Goal: Contribute content: Add original content to the website for others to see

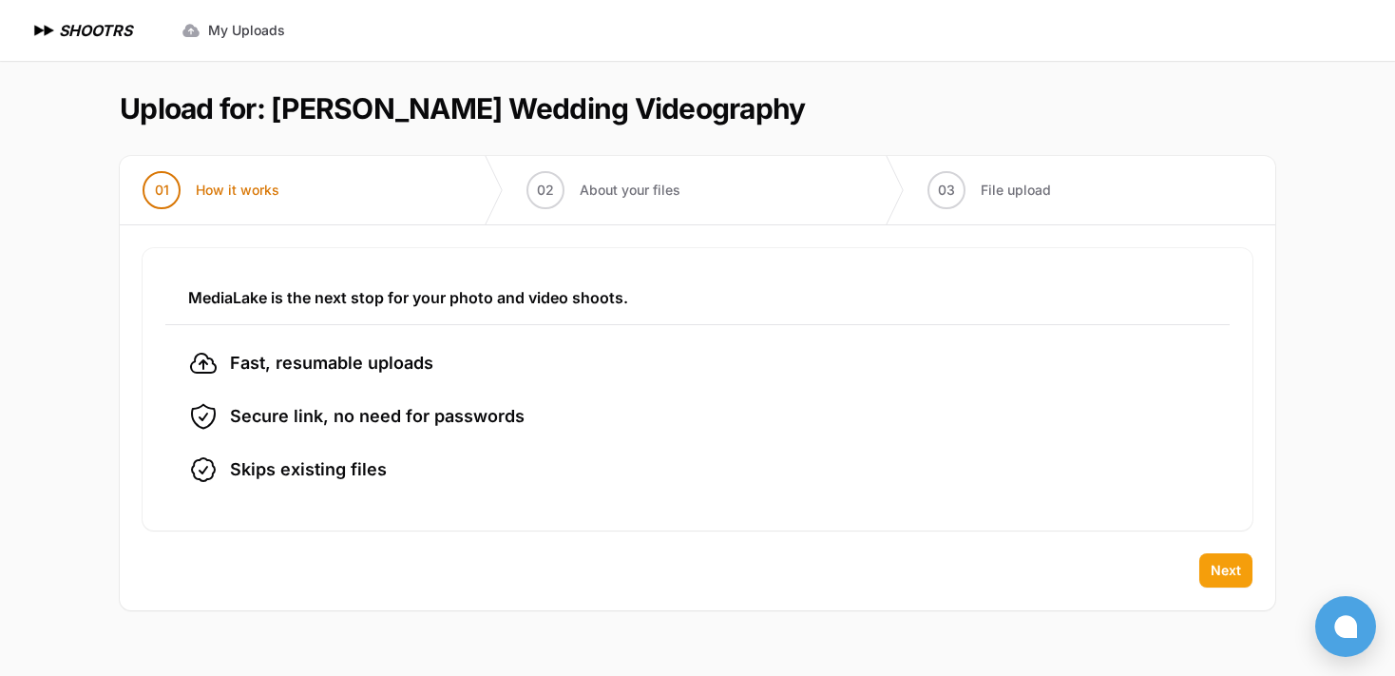
click at [1231, 565] on span "Next" at bounding box center [1226, 570] width 30 height 19
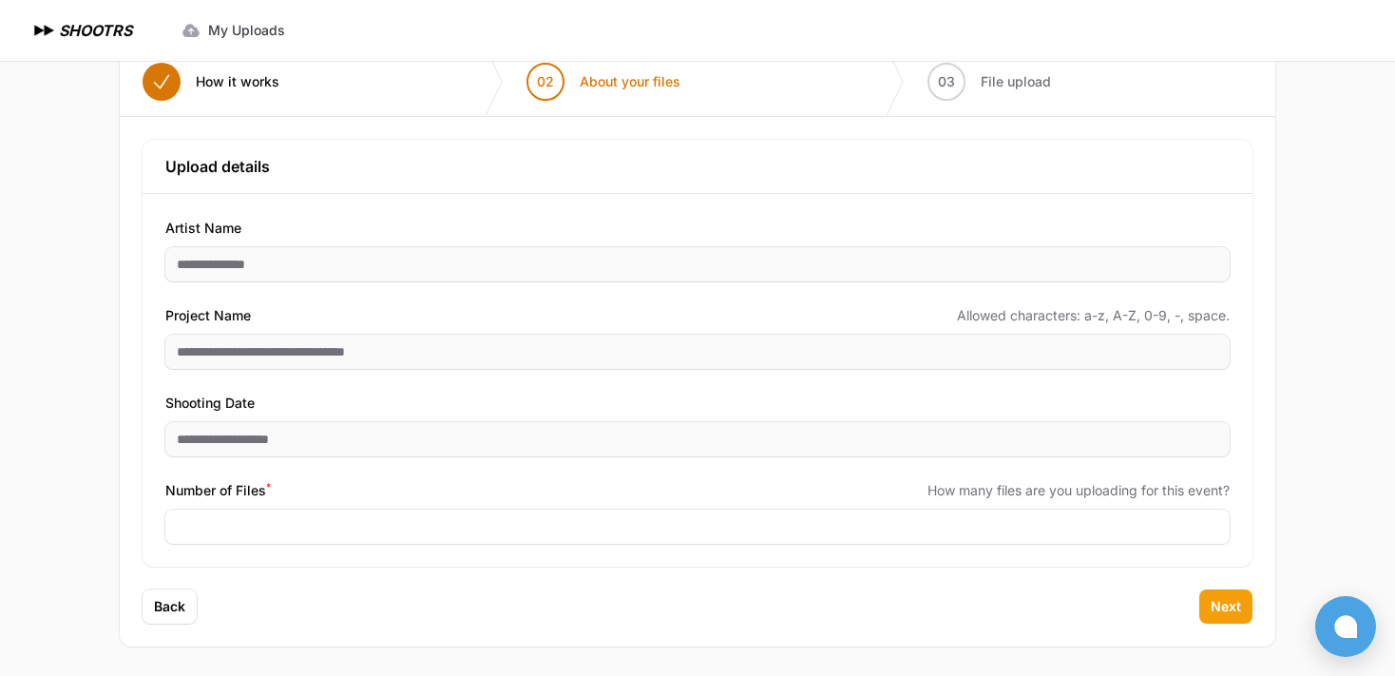
scroll to position [109, 0]
click at [1211, 606] on span "Next" at bounding box center [1226, 605] width 30 height 19
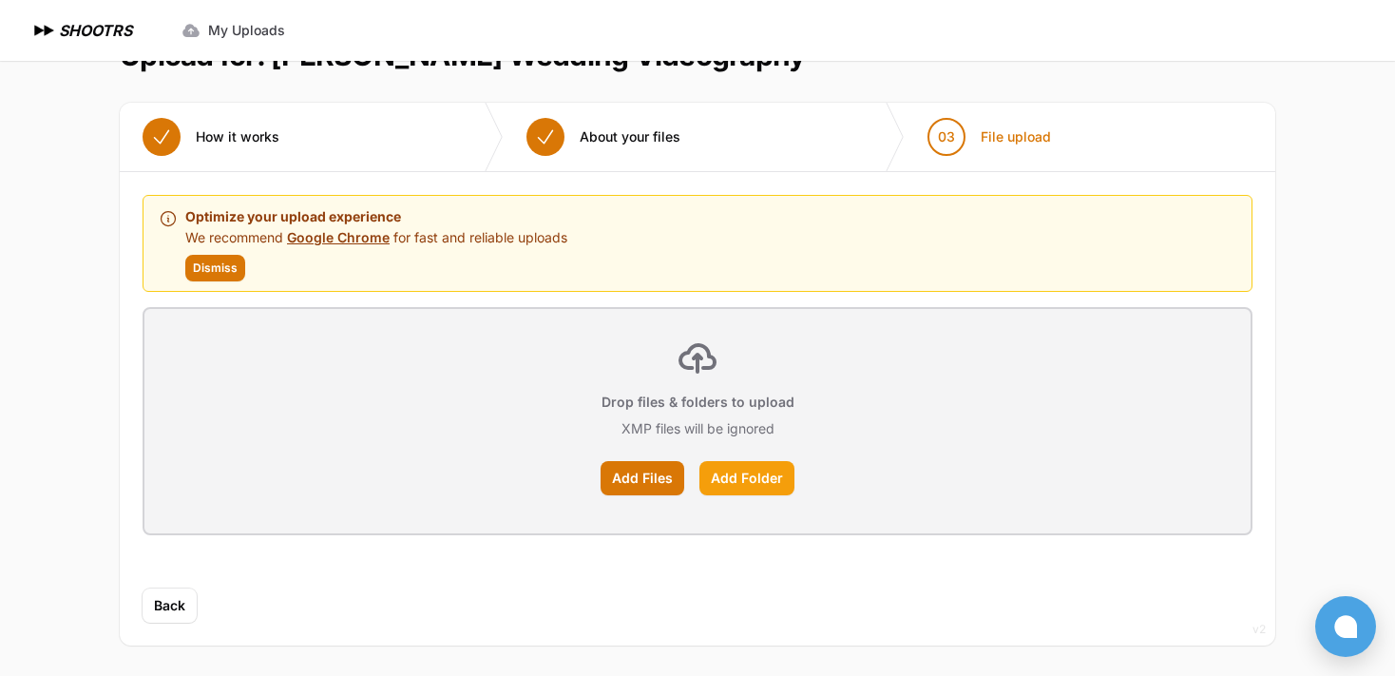
click at [758, 472] on label "Add Folder" at bounding box center [746, 478] width 95 height 34
click at [0, 0] on input "Add Folder" at bounding box center [0, 0] width 0 height 0
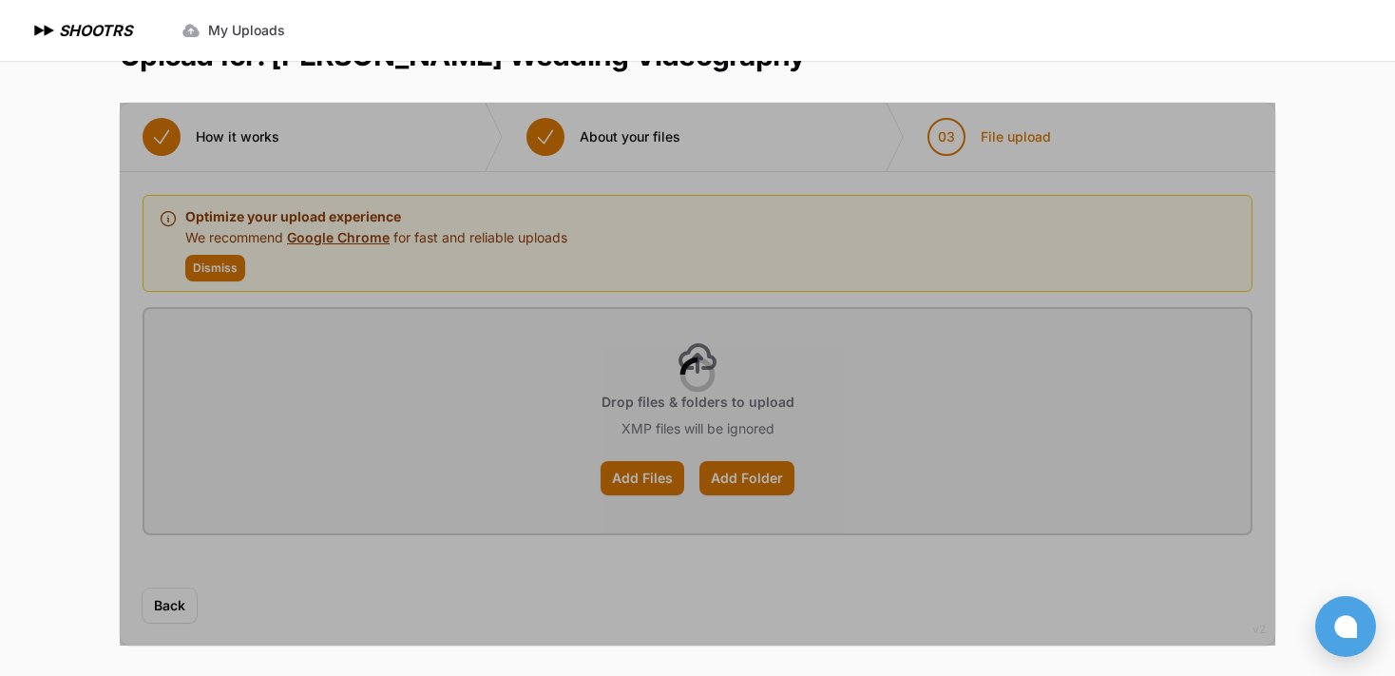
scroll to position [0, 0]
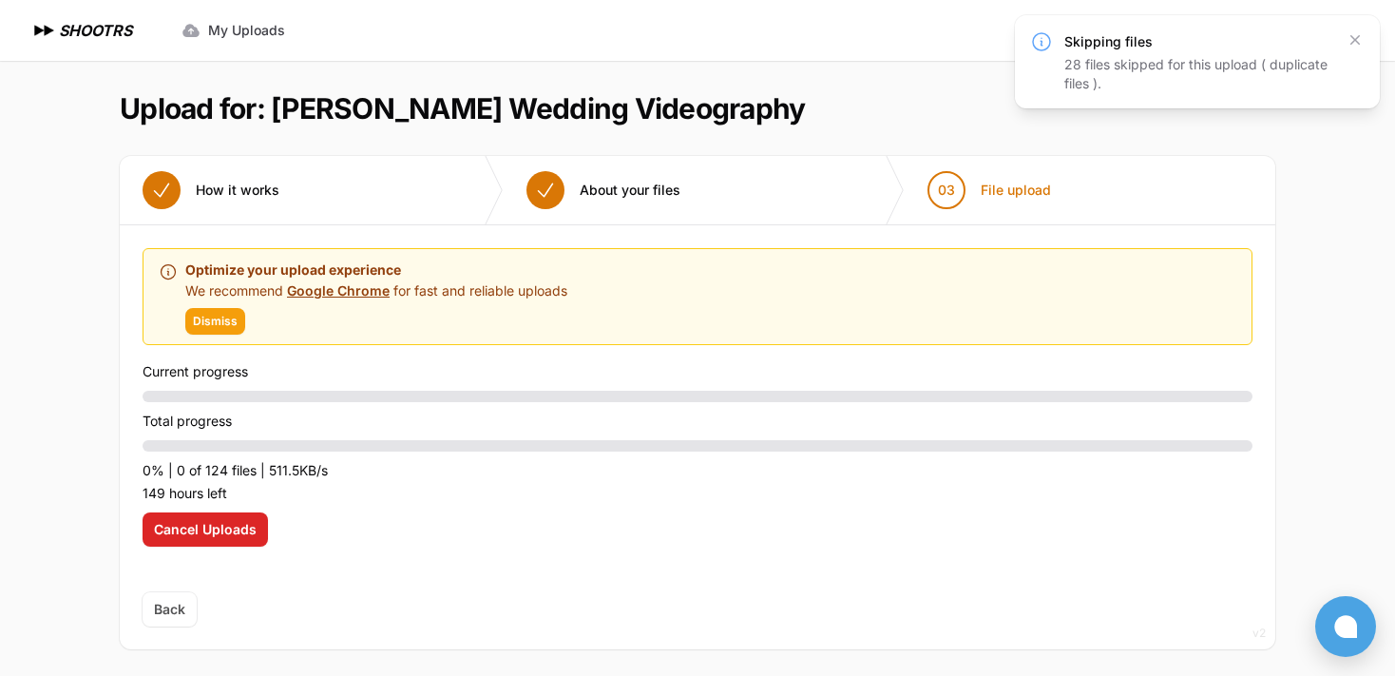
click at [210, 316] on span "Dismiss" at bounding box center [215, 321] width 45 height 15
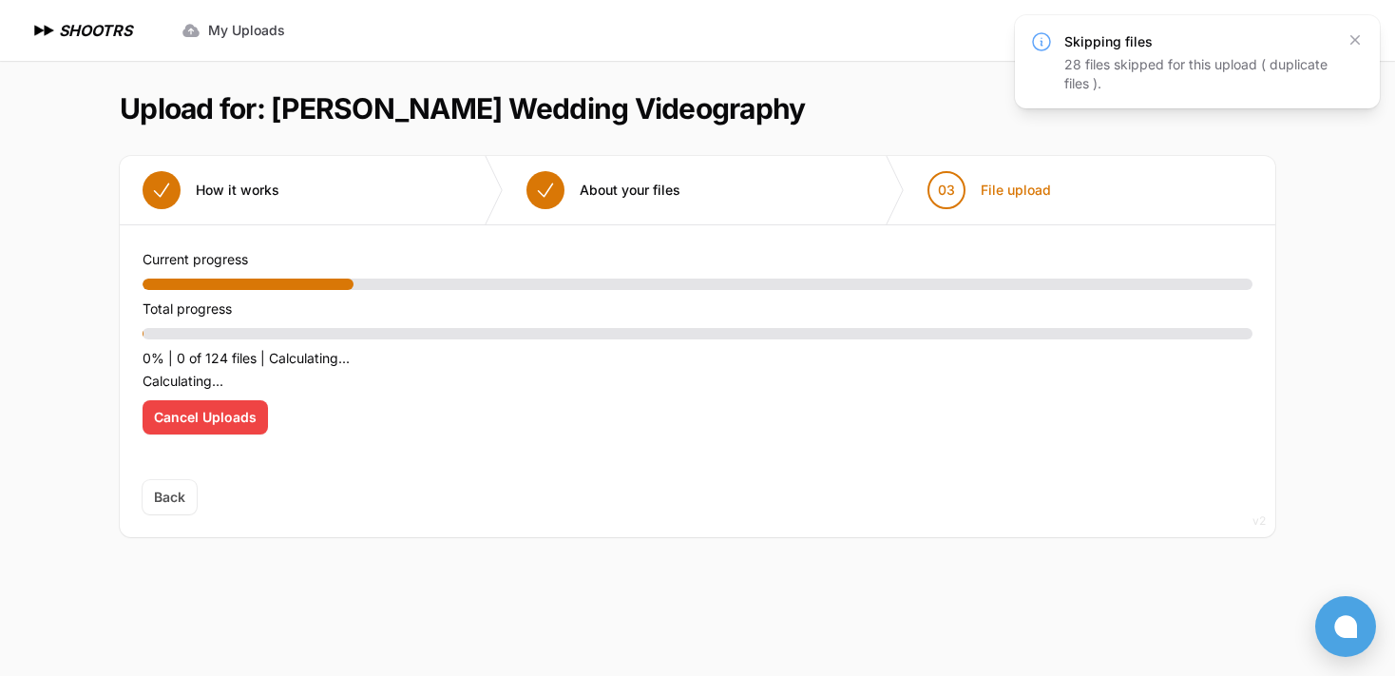
click at [232, 418] on span "Cancel Uploads" at bounding box center [205, 417] width 103 height 19
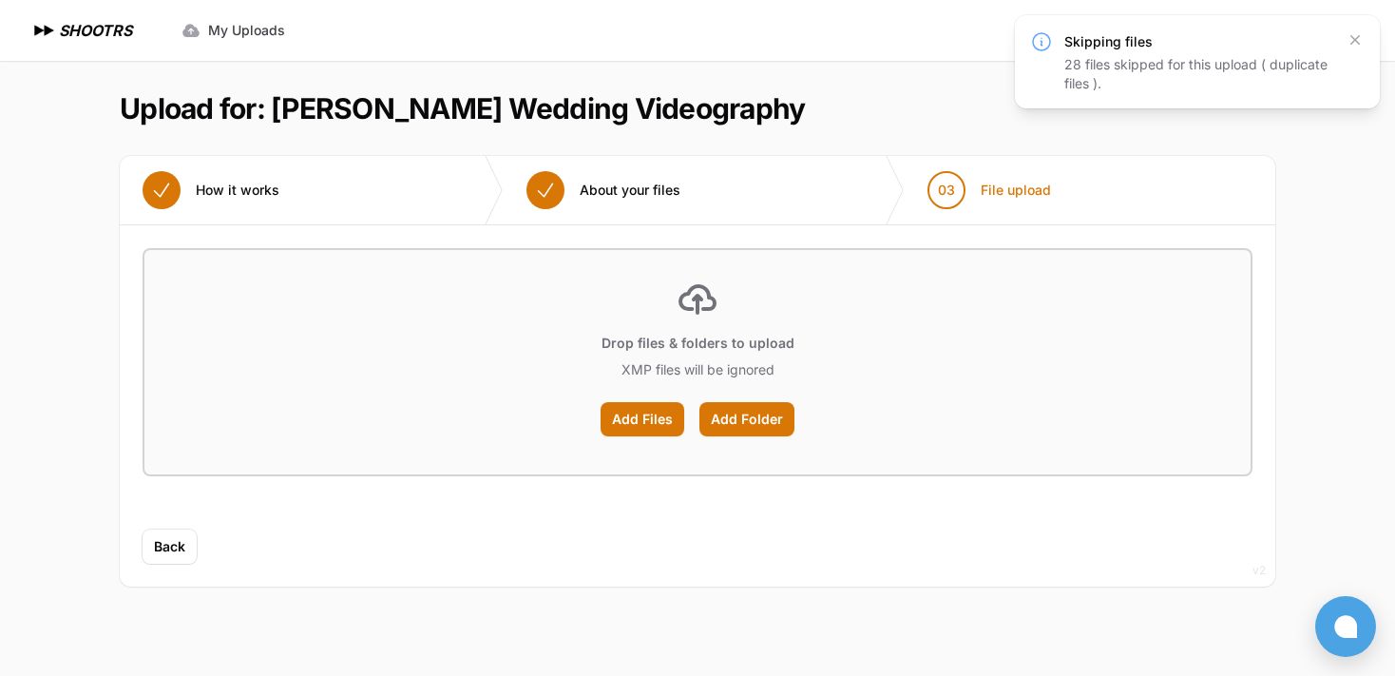
click at [1142, 67] on div "28 files skipped for this upload ( duplicate files )." at bounding box center [1199, 74] width 270 height 38
click at [1037, 41] on icon at bounding box center [1041, 41] width 23 height 23
click at [1143, 43] on h3 "Skipping files" at bounding box center [1199, 41] width 270 height 19
click at [1142, 63] on div "28 files skipped for this upload ( duplicate files )." at bounding box center [1199, 74] width 270 height 38
click at [1361, 41] on icon "button" at bounding box center [1355, 39] width 19 height 19
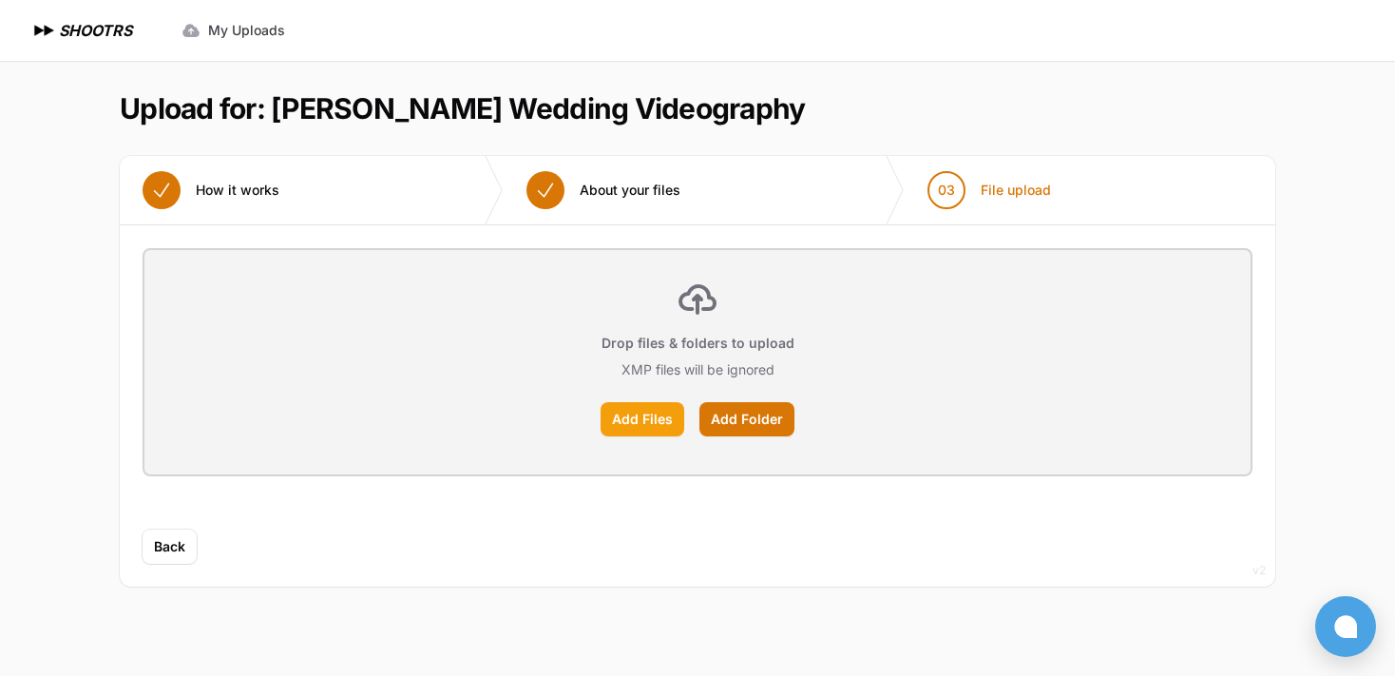
click at [640, 417] on label "Add Files" at bounding box center [643, 419] width 84 height 34
click at [0, 0] on input "Add Files" at bounding box center [0, 0] width 0 height 0
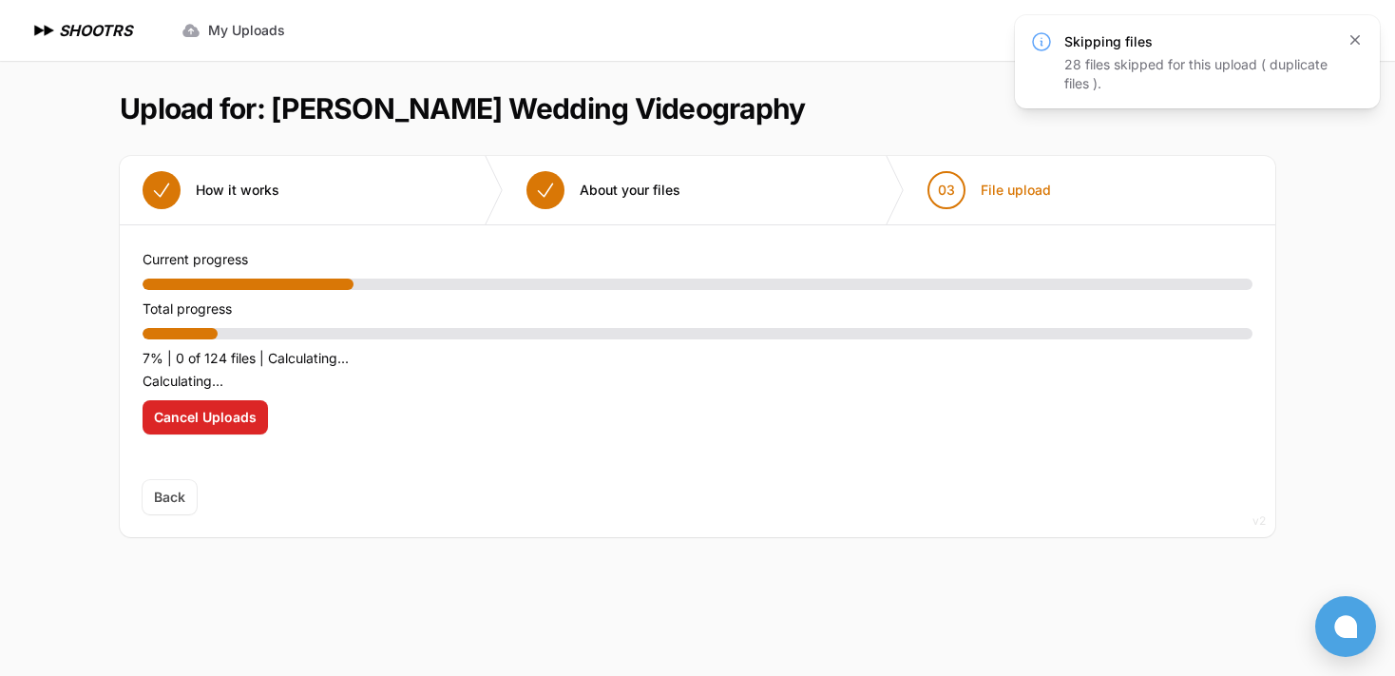
click at [1357, 38] on icon "button" at bounding box center [1355, 40] width 10 height 10
